Goal: Task Accomplishment & Management: Manage account settings

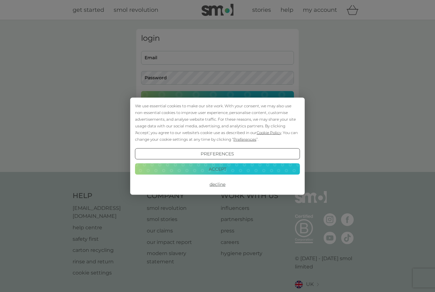
click at [218, 185] on button "Decline" at bounding box center [217, 183] width 165 height 11
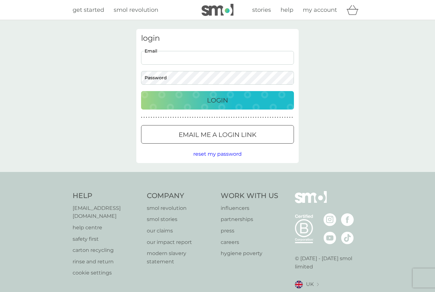
type input "merrydancers@hotmail.co.uk"
click at [217, 100] on button "Login" at bounding box center [217, 100] width 153 height 18
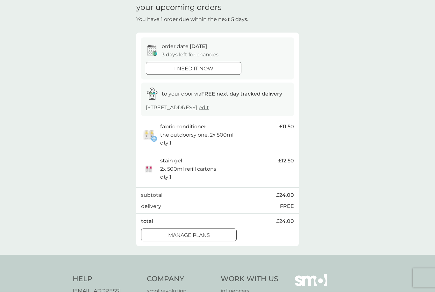
scroll to position [26, 0]
click at [189, 232] on div at bounding box center [188, 234] width 23 height 7
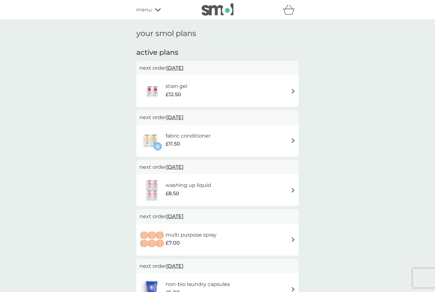
click at [290, 92] on img at bounding box center [292, 91] width 5 height 5
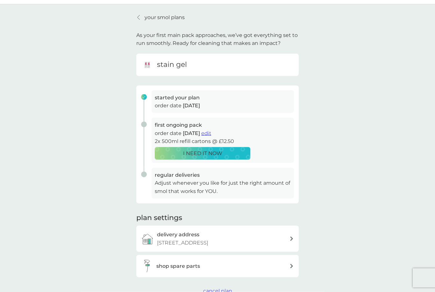
scroll to position [16, 0]
click at [165, 181] on p "Adjust whenever you like for just the right amount of smol that works for YOU." at bounding box center [223, 186] width 136 height 16
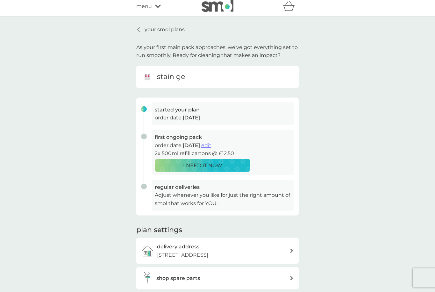
scroll to position [0, 0]
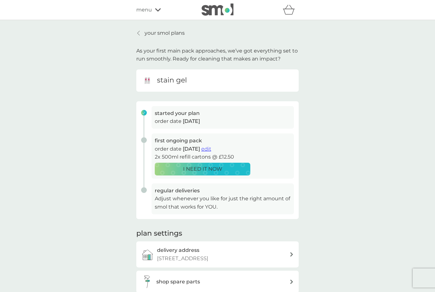
click at [211, 147] on span "edit" at bounding box center [206, 149] width 10 height 6
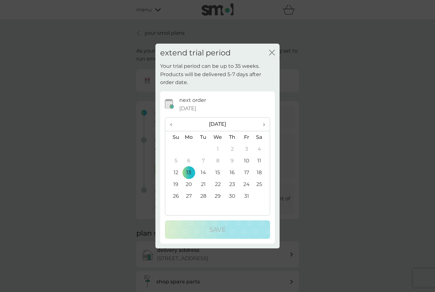
click at [246, 195] on td "31" at bounding box center [246, 196] width 14 height 12
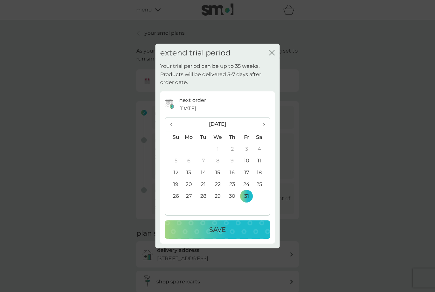
click at [230, 227] on div "Save" at bounding box center [217, 229] width 92 height 10
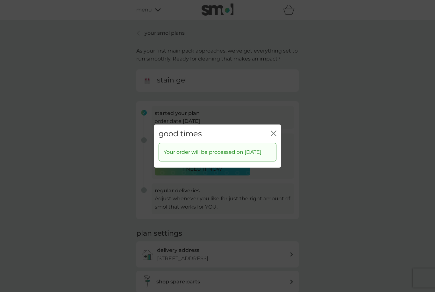
click at [273, 131] on icon "close" at bounding box center [273, 133] width 6 height 6
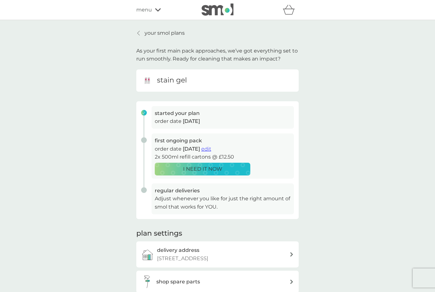
click at [163, 10] on div "menu" at bounding box center [163, 10] width 54 height 8
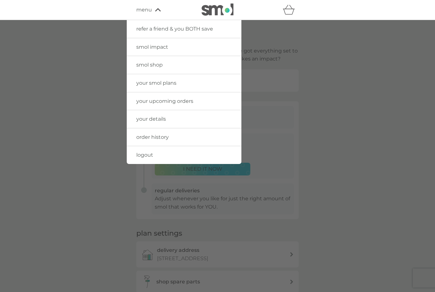
click at [145, 77] on link "your smol plans" at bounding box center [184, 83] width 115 height 18
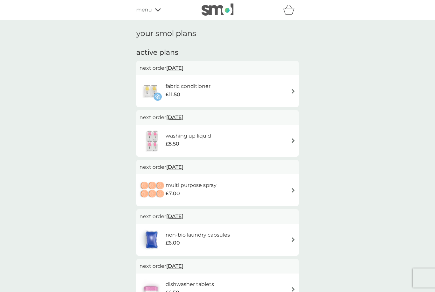
click at [294, 89] on img at bounding box center [292, 91] width 5 height 5
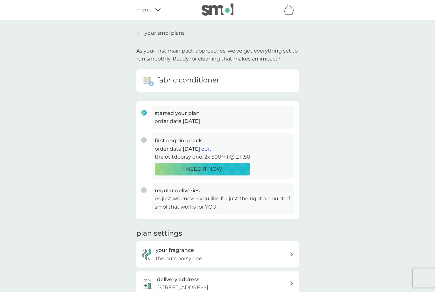
click at [211, 146] on span "edit" at bounding box center [206, 149] width 10 height 6
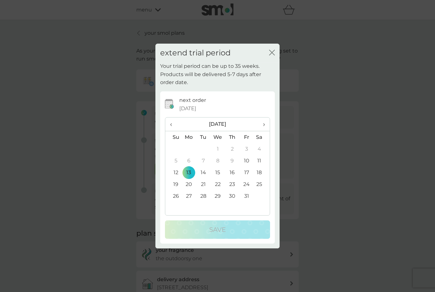
click at [263, 124] on span "›" at bounding box center [261, 123] width 6 height 13
click at [259, 192] on td "29" at bounding box center [262, 196] width 16 height 12
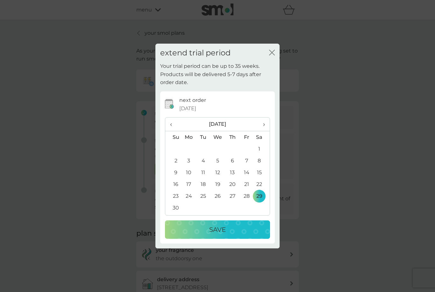
click at [220, 227] on p "Save" at bounding box center [217, 229] width 17 height 10
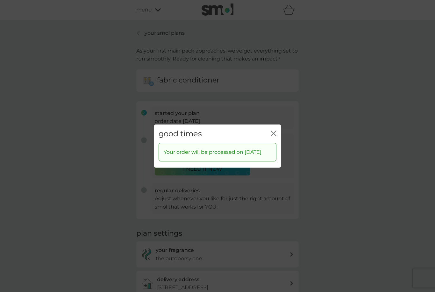
click at [272, 130] on icon "close" at bounding box center [273, 133] width 6 height 6
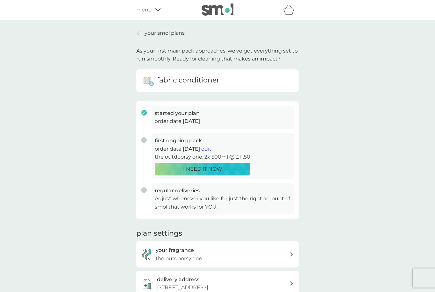
click at [159, 31] on p "your smol plans" at bounding box center [164, 33] width 40 height 8
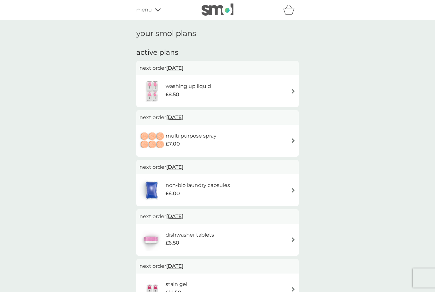
click at [285, 90] on div "washing up liquid £8.50" at bounding box center [217, 91] width 156 height 22
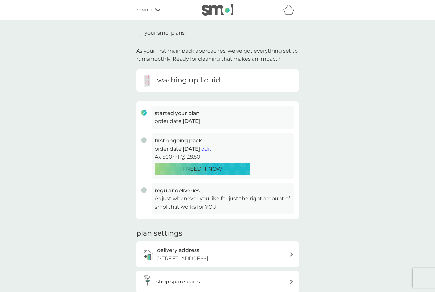
click at [211, 147] on span "edit" at bounding box center [206, 149] width 10 height 6
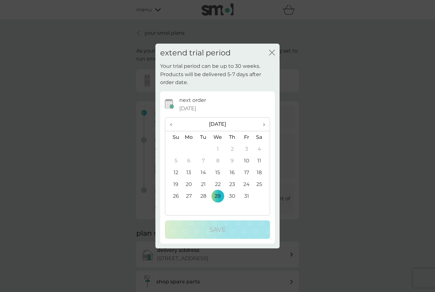
click at [266, 121] on th "›" at bounding box center [262, 124] width 16 height 14
click at [169, 204] on td "30" at bounding box center [173, 208] width 16 height 12
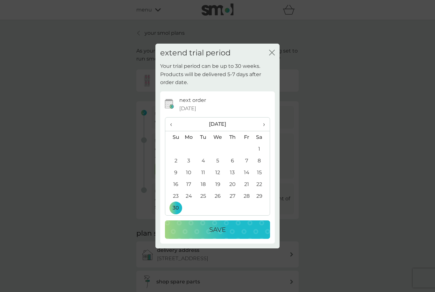
click at [235, 228] on div "Save" at bounding box center [217, 229] width 92 height 10
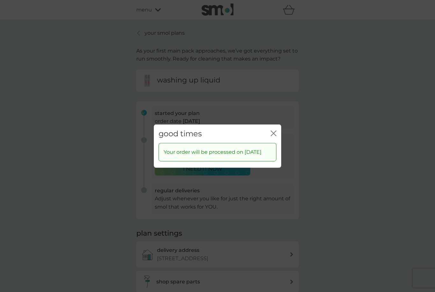
click at [275, 130] on icon "close" at bounding box center [273, 133] width 6 height 6
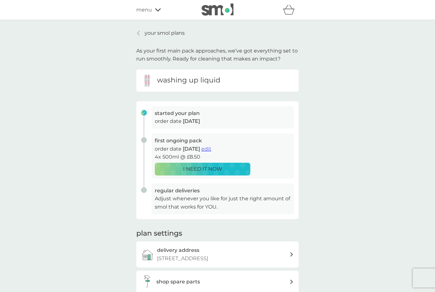
click at [148, 26] on div "your smol plans As your first main pack approaches, we’ve got everything set to…" at bounding box center [217, 169] width 435 height 299
click at [147, 32] on p "your smol plans" at bounding box center [164, 33] width 40 height 8
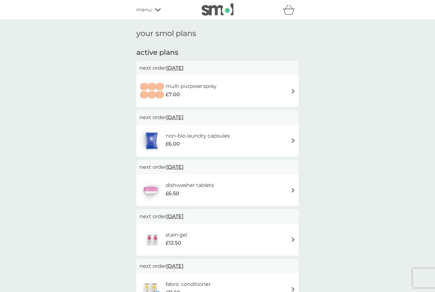
click at [183, 68] on span "29 Oct 2025" at bounding box center [174, 68] width 17 height 12
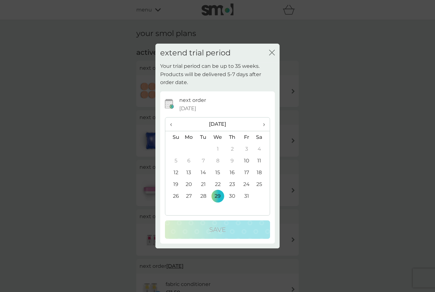
click at [263, 125] on span "›" at bounding box center [261, 123] width 6 height 13
click at [262, 126] on span "›" at bounding box center [261, 123] width 6 height 13
click at [202, 197] on td "30" at bounding box center [203, 196] width 14 height 12
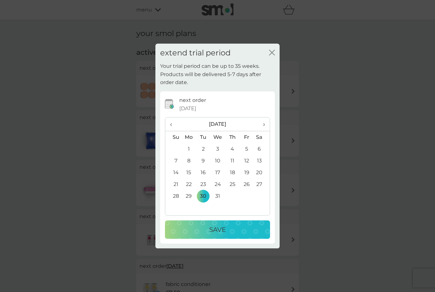
click at [225, 229] on p "Save" at bounding box center [217, 229] width 17 height 10
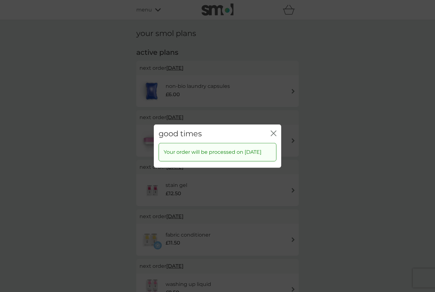
click at [275, 130] on icon "close" at bounding box center [273, 133] width 6 height 6
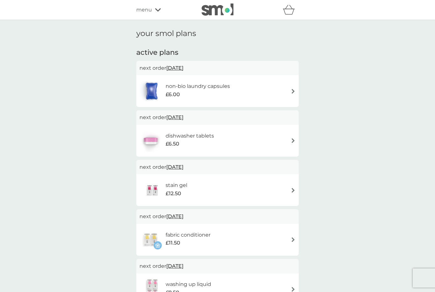
click at [183, 66] on span "29 Oct 2025" at bounding box center [174, 68] width 17 height 12
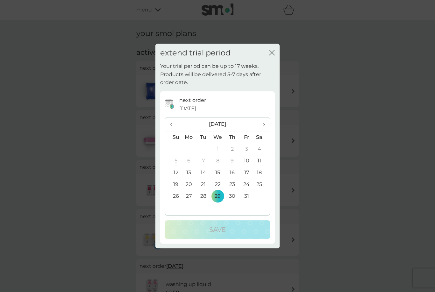
click at [265, 124] on th "›" at bounding box center [262, 124] width 16 height 14
click at [262, 125] on span "›" at bounding box center [261, 123] width 6 height 13
click at [204, 193] on td "30" at bounding box center [203, 196] width 14 height 12
click at [205, 194] on td "30" at bounding box center [203, 196] width 14 height 12
click at [258, 149] on td "6" at bounding box center [262, 149] width 16 height 12
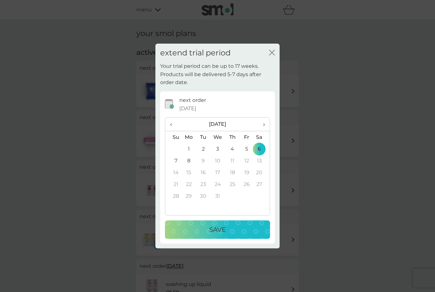
click at [214, 223] on button "Save" at bounding box center [217, 229] width 105 height 18
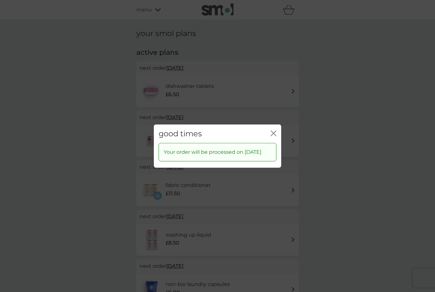
click at [274, 130] on icon "close" at bounding box center [273, 133] width 6 height 6
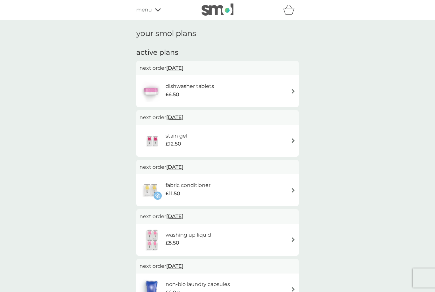
click at [287, 94] on div "dishwasher tablets £6.50" at bounding box center [217, 91] width 156 height 22
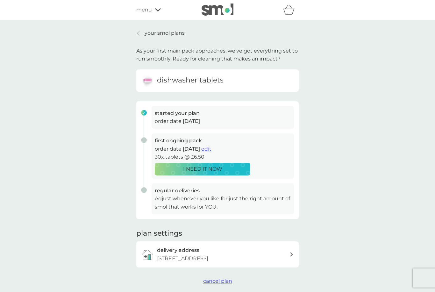
click at [211, 149] on span "edit" at bounding box center [206, 149] width 10 height 6
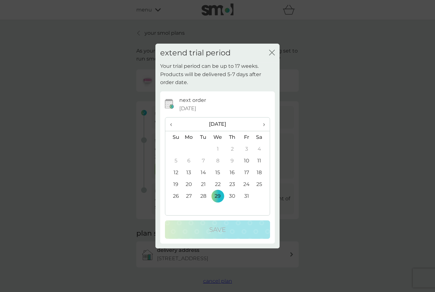
click at [261, 126] on span "›" at bounding box center [261, 123] width 6 height 13
click at [262, 126] on span "›" at bounding box center [261, 123] width 6 height 13
click at [187, 159] on td "8" at bounding box center [188, 161] width 15 height 12
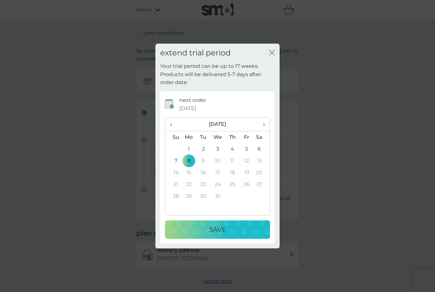
click at [234, 229] on div "Save" at bounding box center [217, 229] width 92 height 10
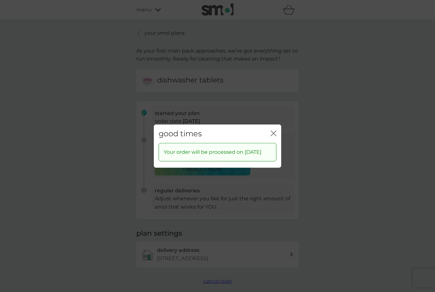
click at [273, 124] on div "good times close" at bounding box center [217, 133] width 127 height 19
click at [276, 130] on icon "close" at bounding box center [273, 133] width 6 height 6
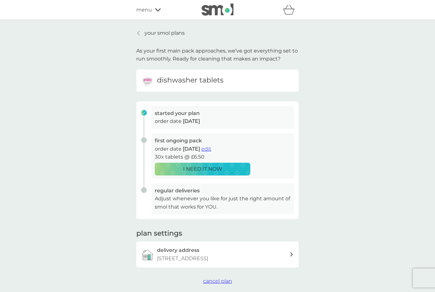
click at [145, 36] on p "your smol plans" at bounding box center [164, 33] width 40 height 8
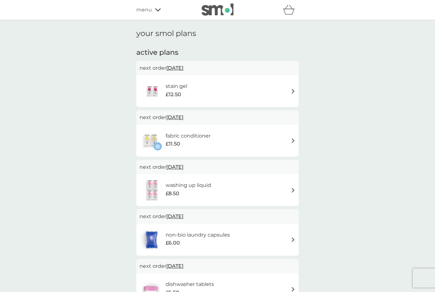
click at [183, 66] on span "31 Oct 2025" at bounding box center [174, 68] width 17 height 12
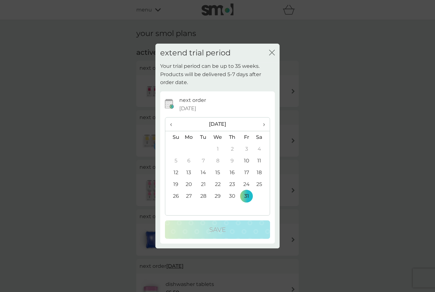
click at [264, 125] on span "›" at bounding box center [261, 123] width 6 height 13
click at [264, 124] on span "›" at bounding box center [261, 123] width 6 height 13
click at [216, 193] on td "31" at bounding box center [217, 196] width 15 height 12
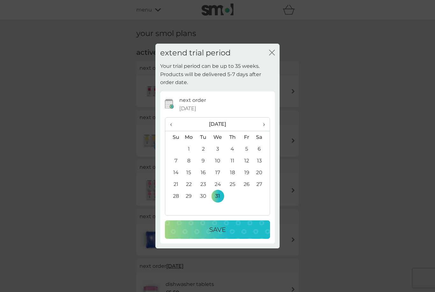
click at [226, 230] on div "Save" at bounding box center [217, 229] width 92 height 10
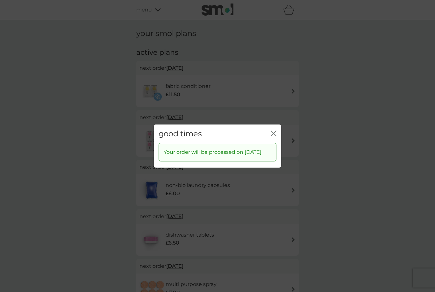
click at [275, 125] on div "good times close" at bounding box center [217, 133] width 127 height 19
click at [273, 131] on icon "close" at bounding box center [273, 133] width 6 height 6
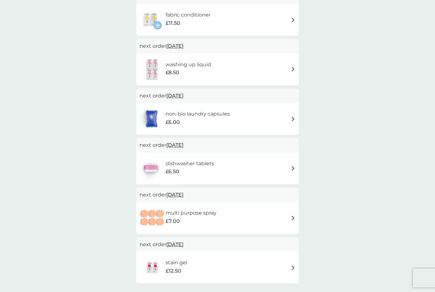
scroll to position [79, 0]
